Goal: Task Accomplishment & Management: Use online tool/utility

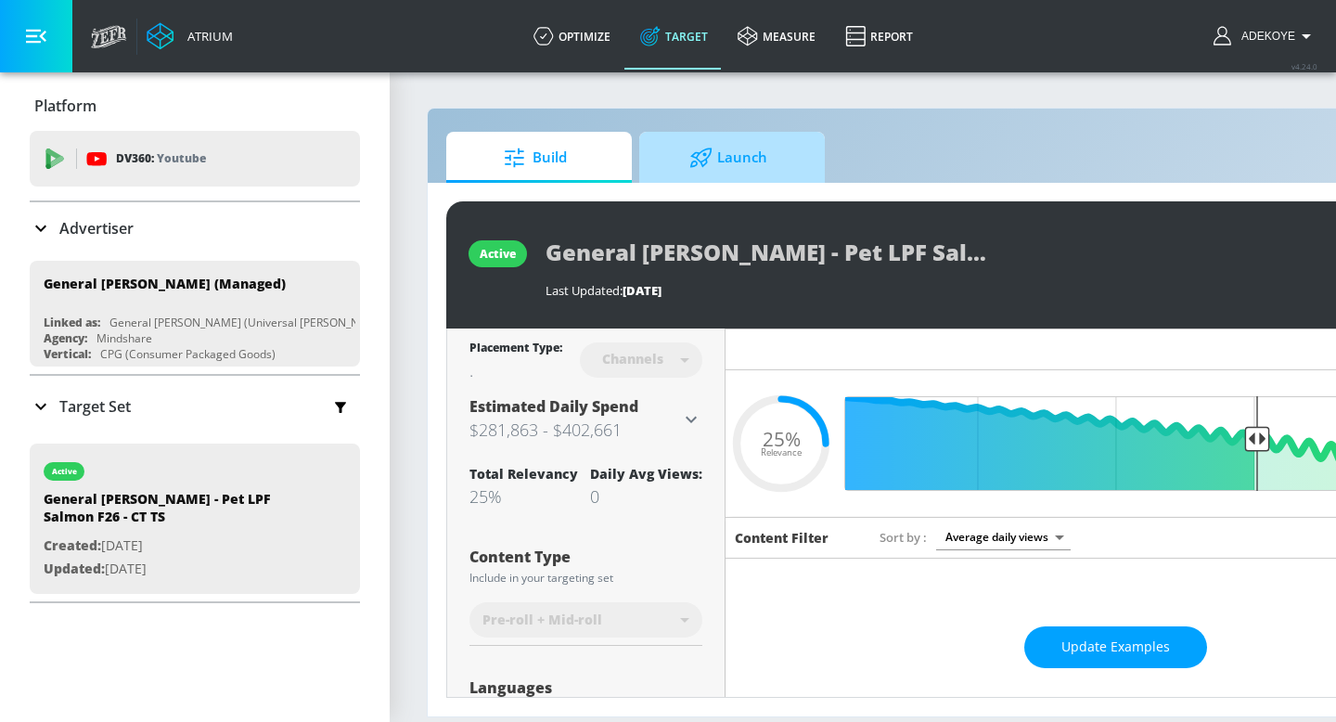
click at [750, 152] on span "Launch" at bounding box center [728, 157] width 141 height 45
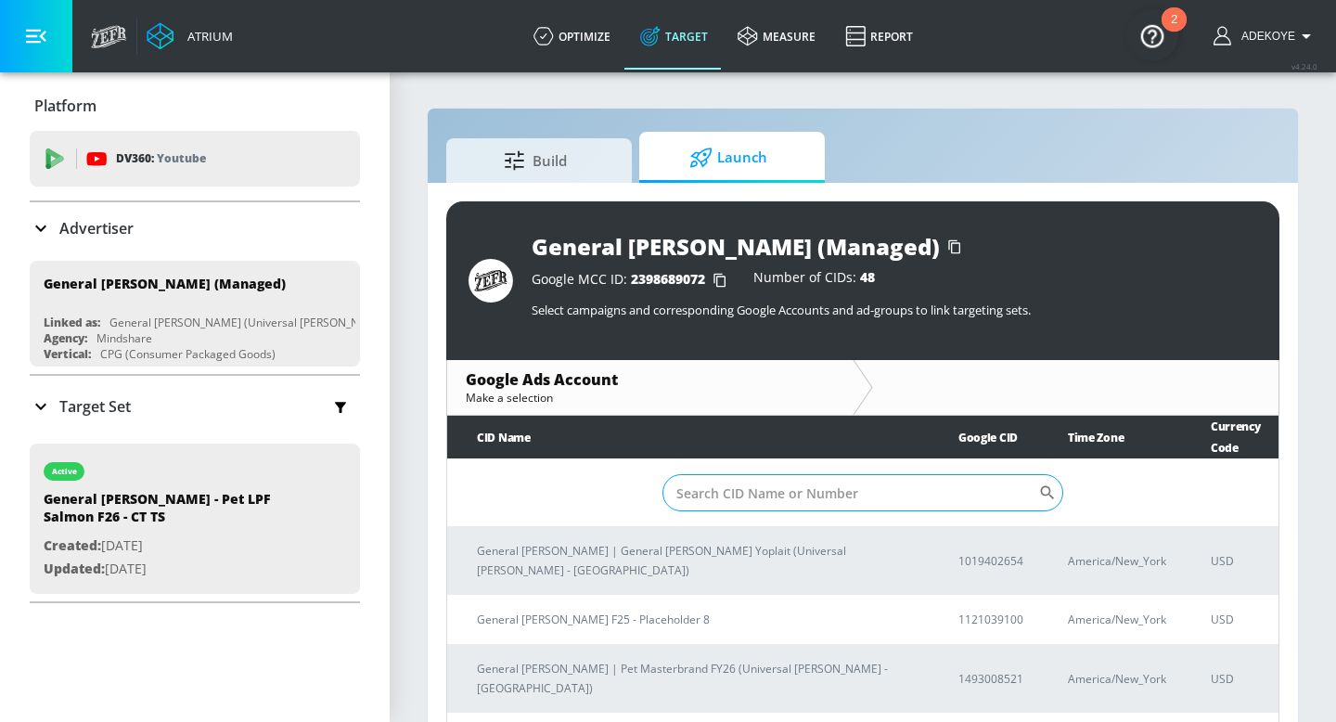
click at [760, 498] on input "Sort By" at bounding box center [851, 492] width 376 height 37
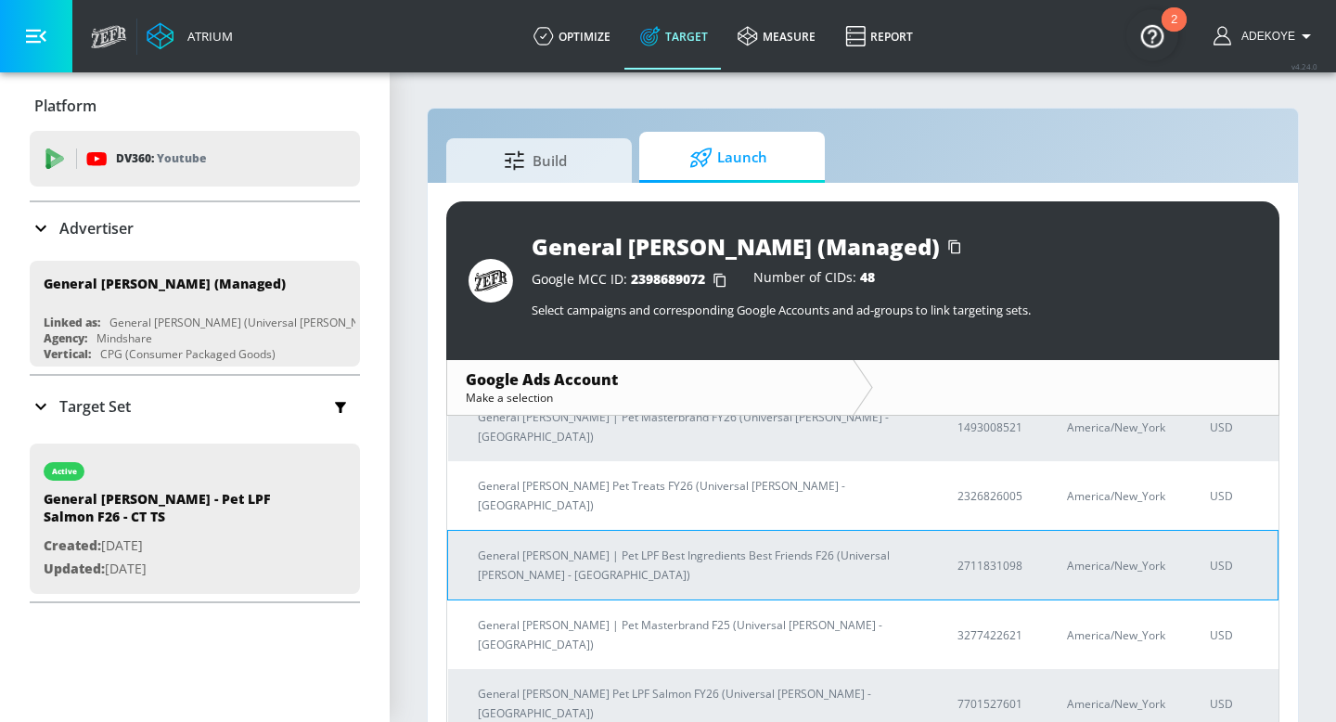
scroll to position [141, 0]
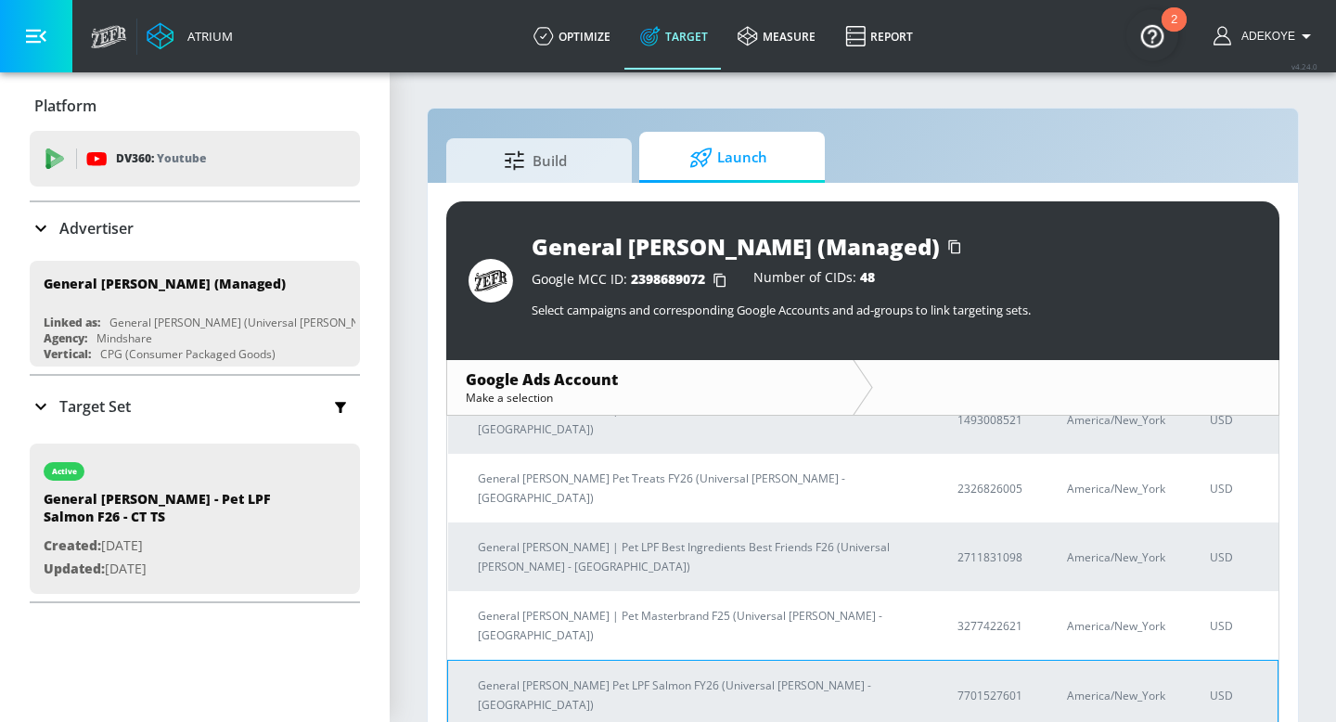
type input "pet"
click at [607, 676] on p "General [PERSON_NAME] Pet LPF Salmon FY26 (Universal [PERSON_NAME] - [GEOGRAPHI…" at bounding box center [695, 695] width 435 height 39
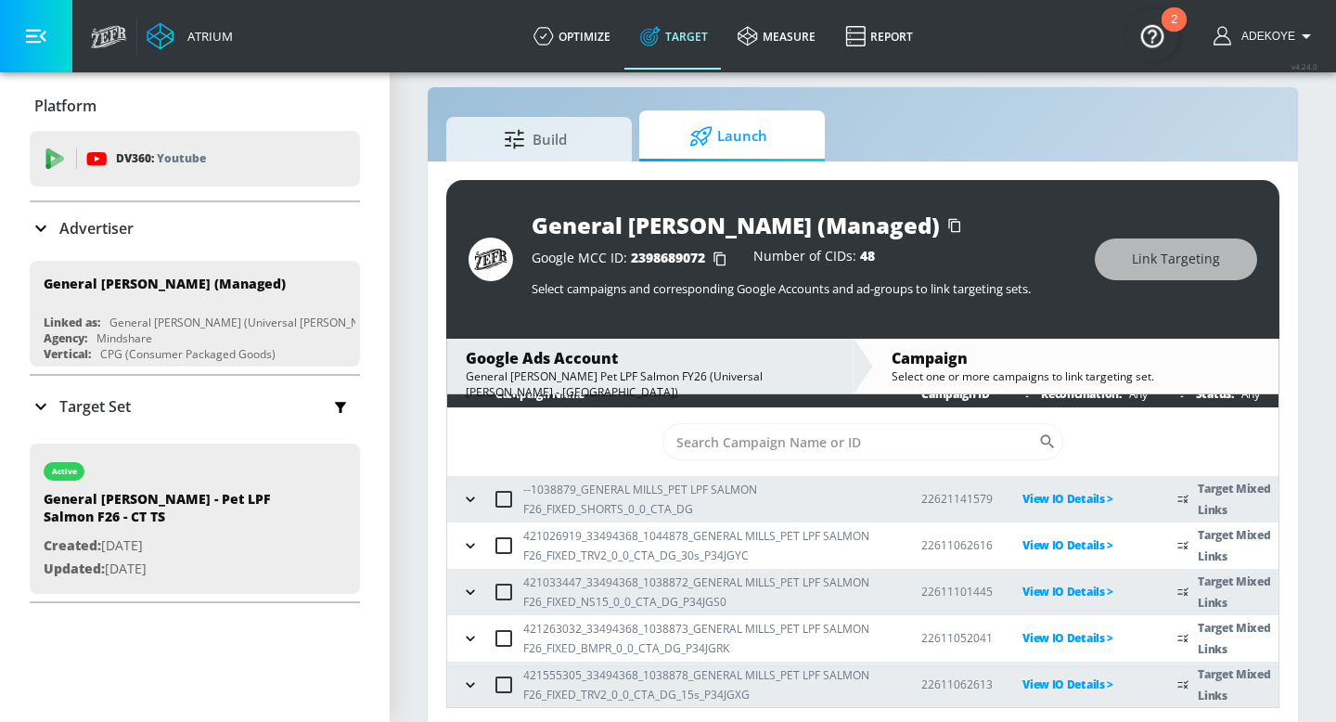
scroll to position [27, 0]
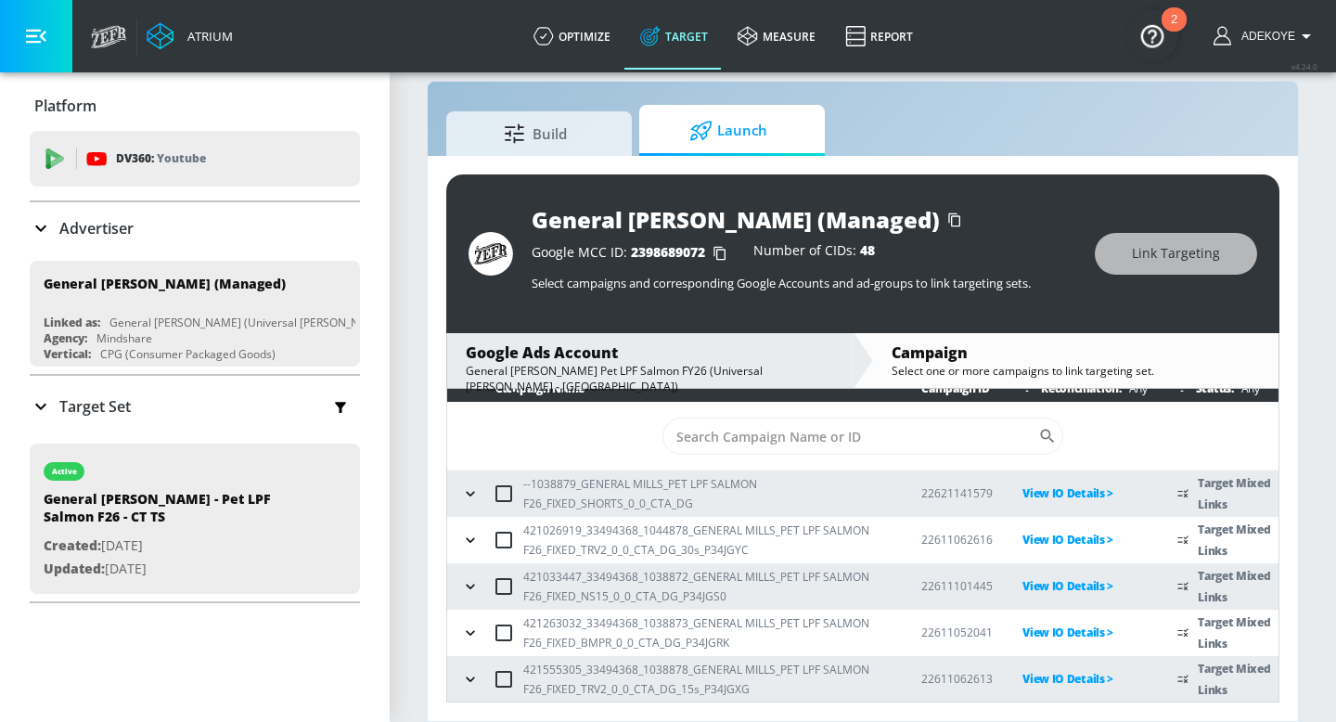
click at [470, 672] on icon "button" at bounding box center [470, 679] width 19 height 19
